Goal: Task Accomplishment & Management: Use online tool/utility

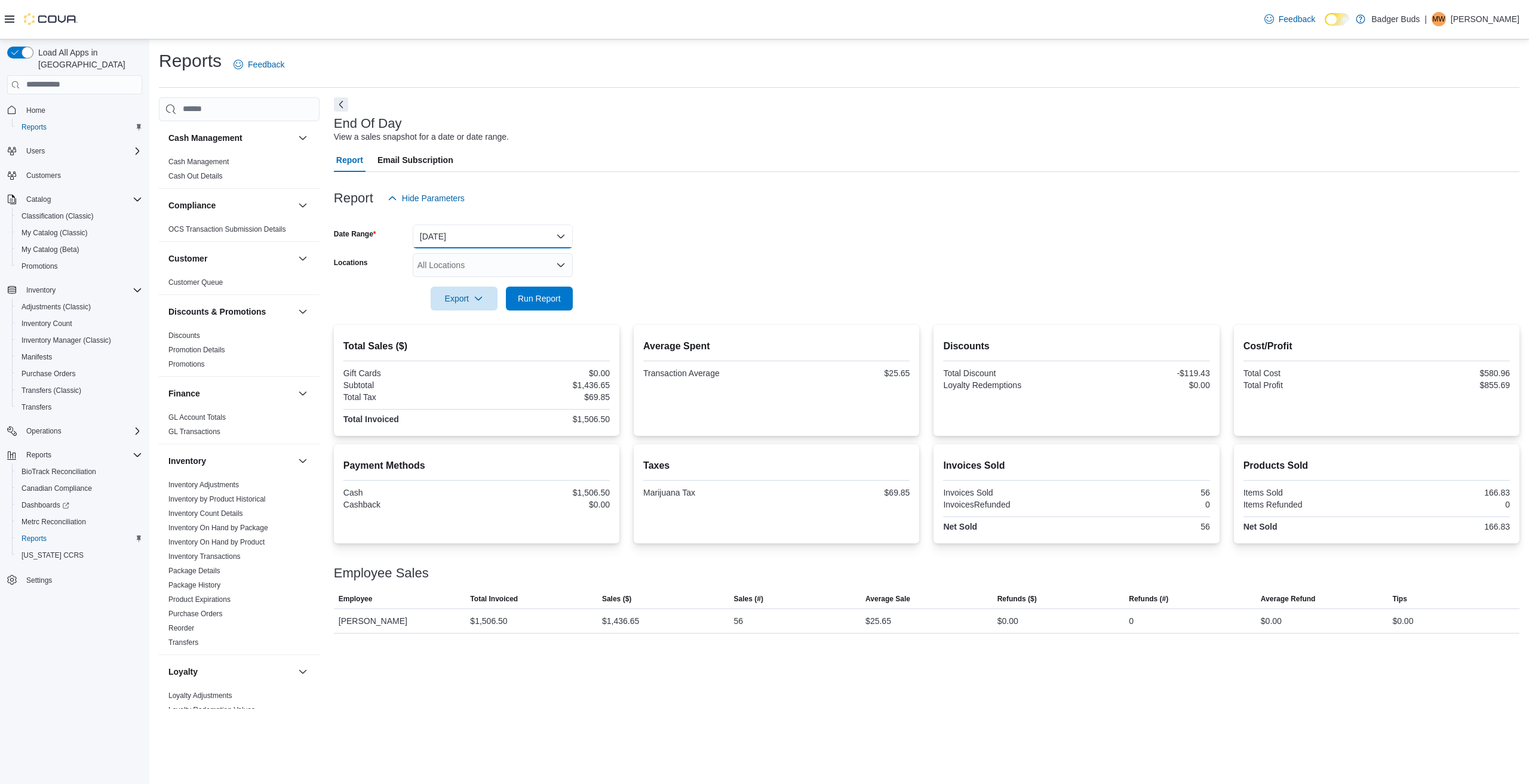
click at [557, 226] on button "[DATE]" at bounding box center [492, 237] width 160 height 24
click at [443, 307] on span "[DATE]" at bounding box center [499, 308] width 136 height 15
click at [532, 296] on span "Run Report" at bounding box center [540, 298] width 43 height 12
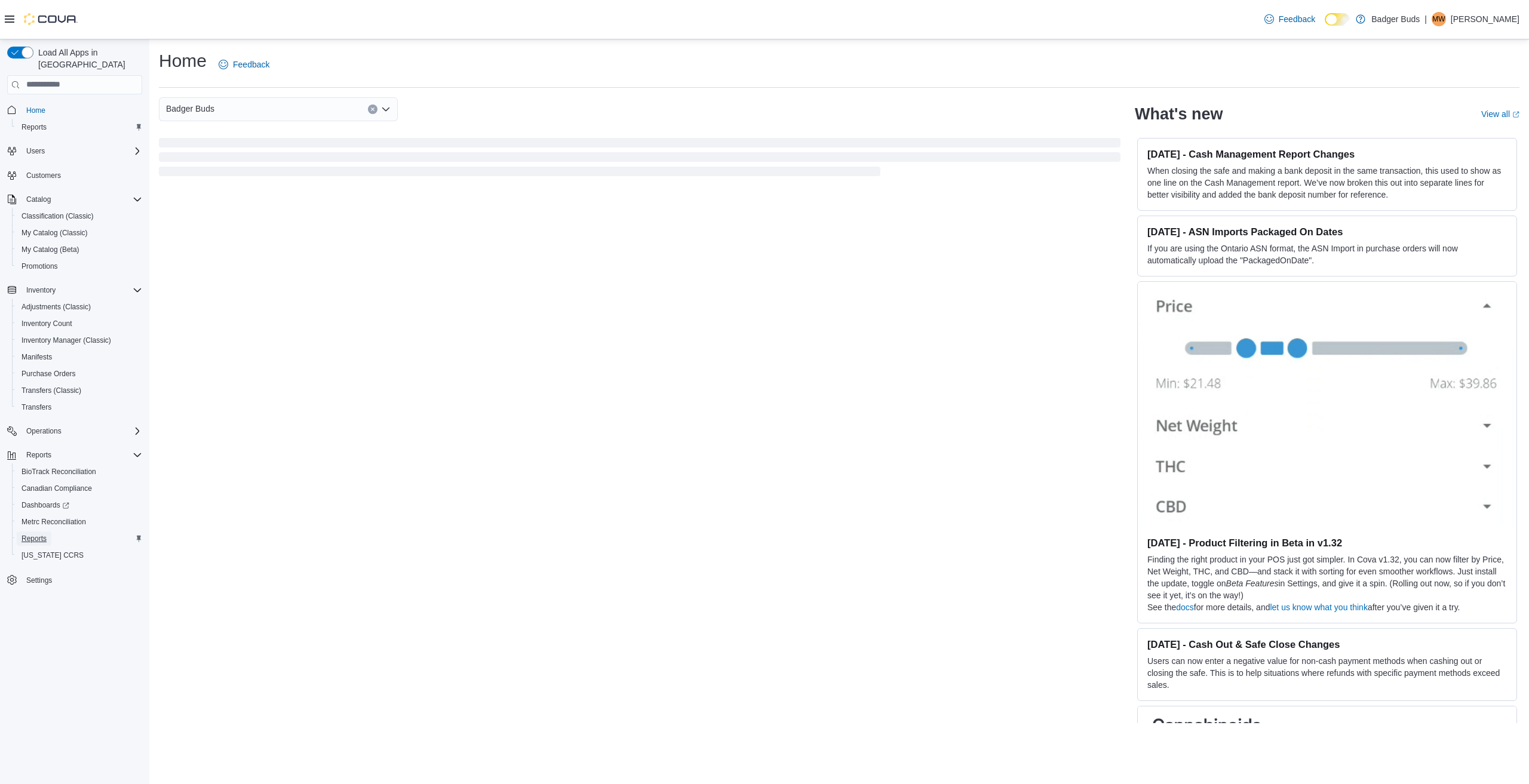
click at [32, 533] on span "Reports" at bounding box center [34, 538] width 25 height 10
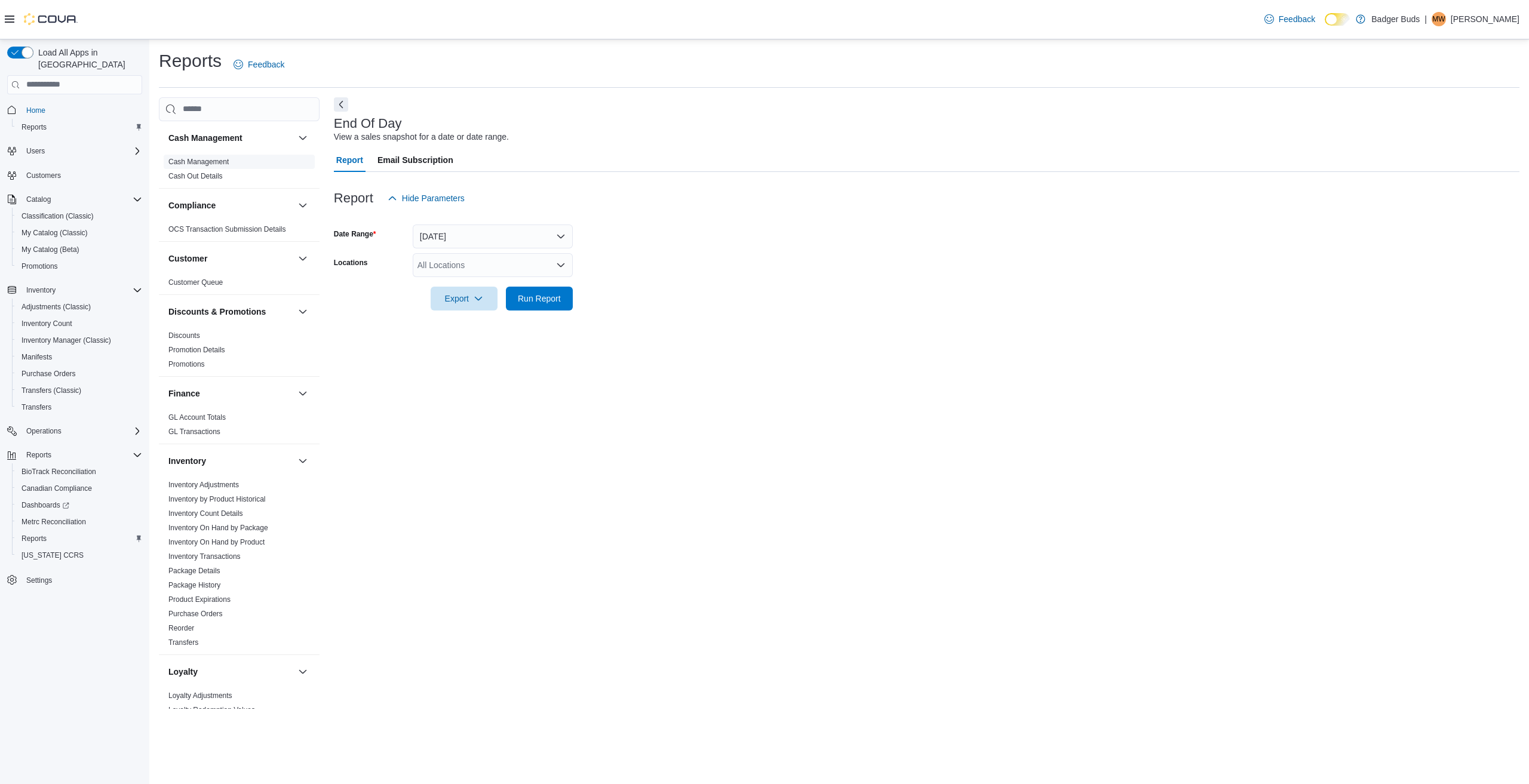
click at [194, 157] on link "Cash Management" at bounding box center [199, 162] width 61 height 9
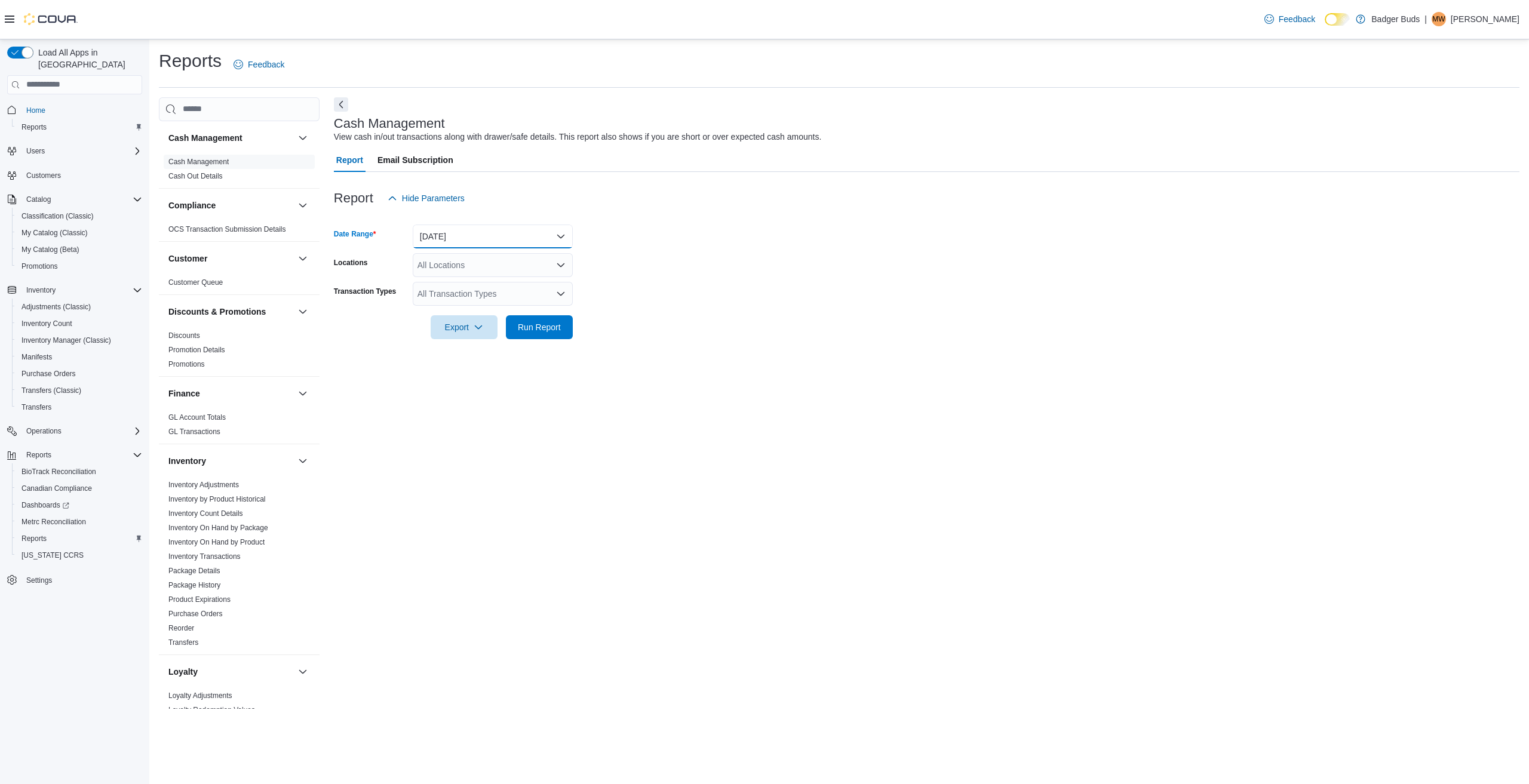
click at [562, 229] on button "[DATE]" at bounding box center [492, 237] width 160 height 24
click at [445, 306] on span "[DATE]" at bounding box center [499, 308] width 136 height 15
click at [541, 325] on span "Run Report" at bounding box center [540, 327] width 43 height 12
